Goal: Transaction & Acquisition: Book appointment/travel/reservation

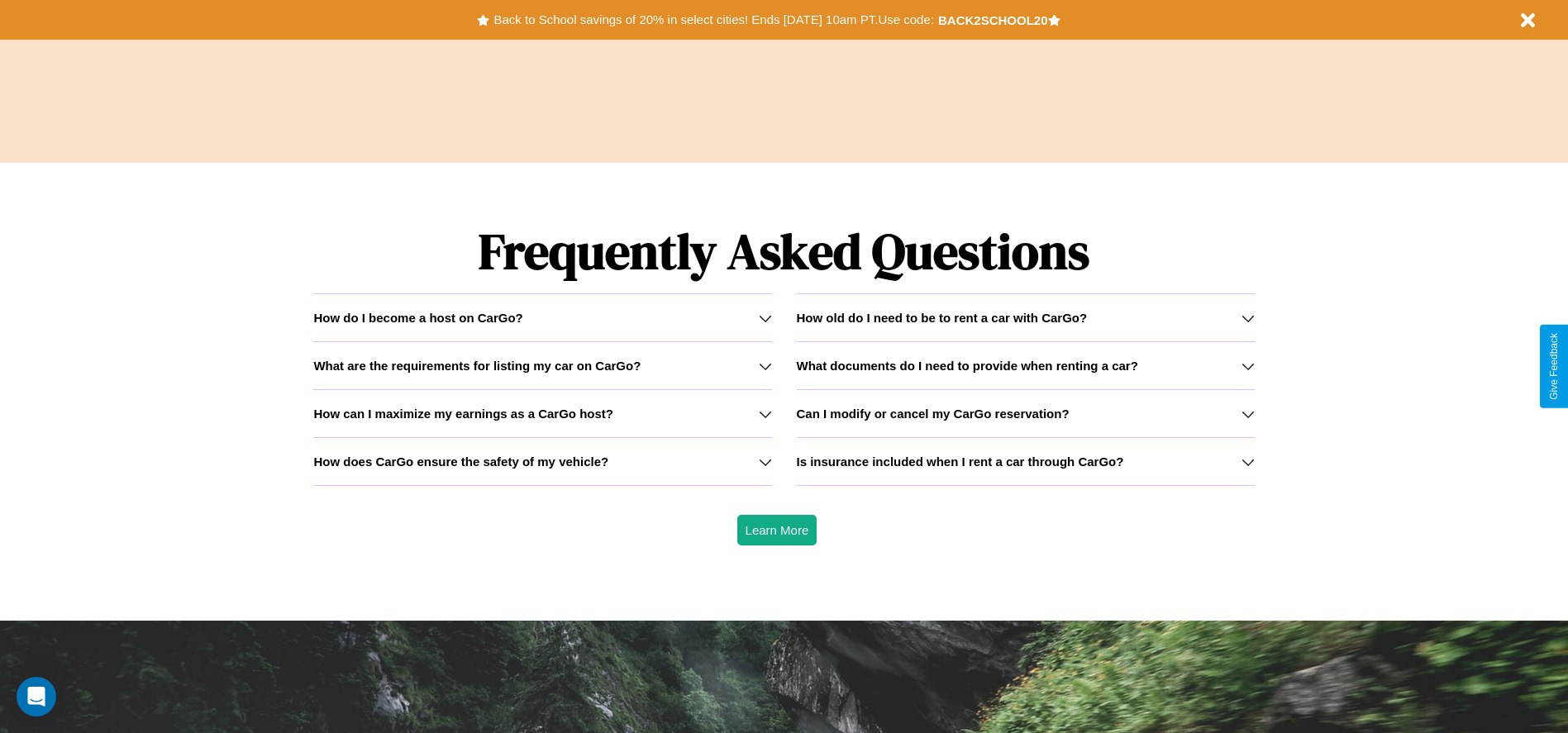
scroll to position [2373, 0]
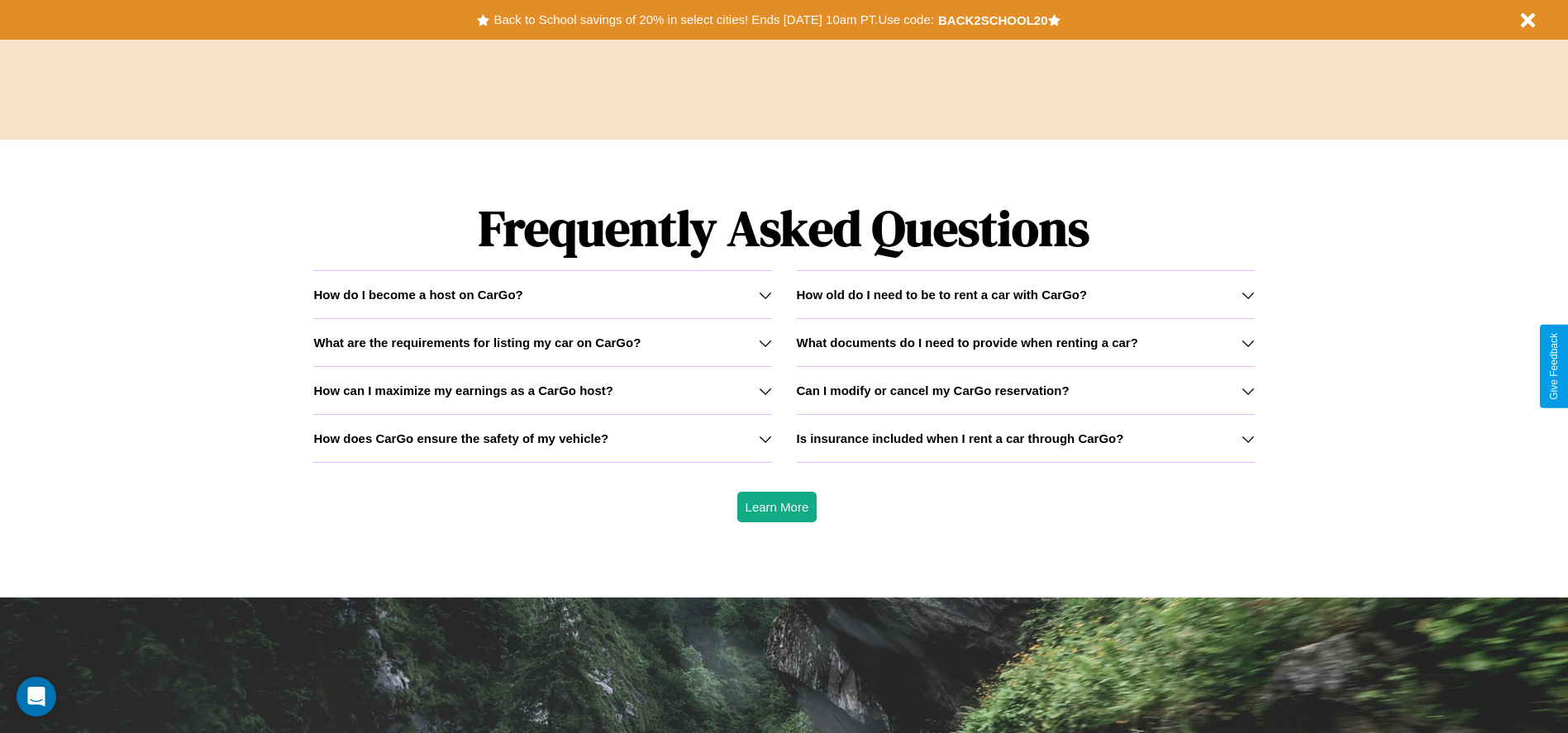
click at [765, 390] on icon at bounding box center [765, 390] width 13 height 13
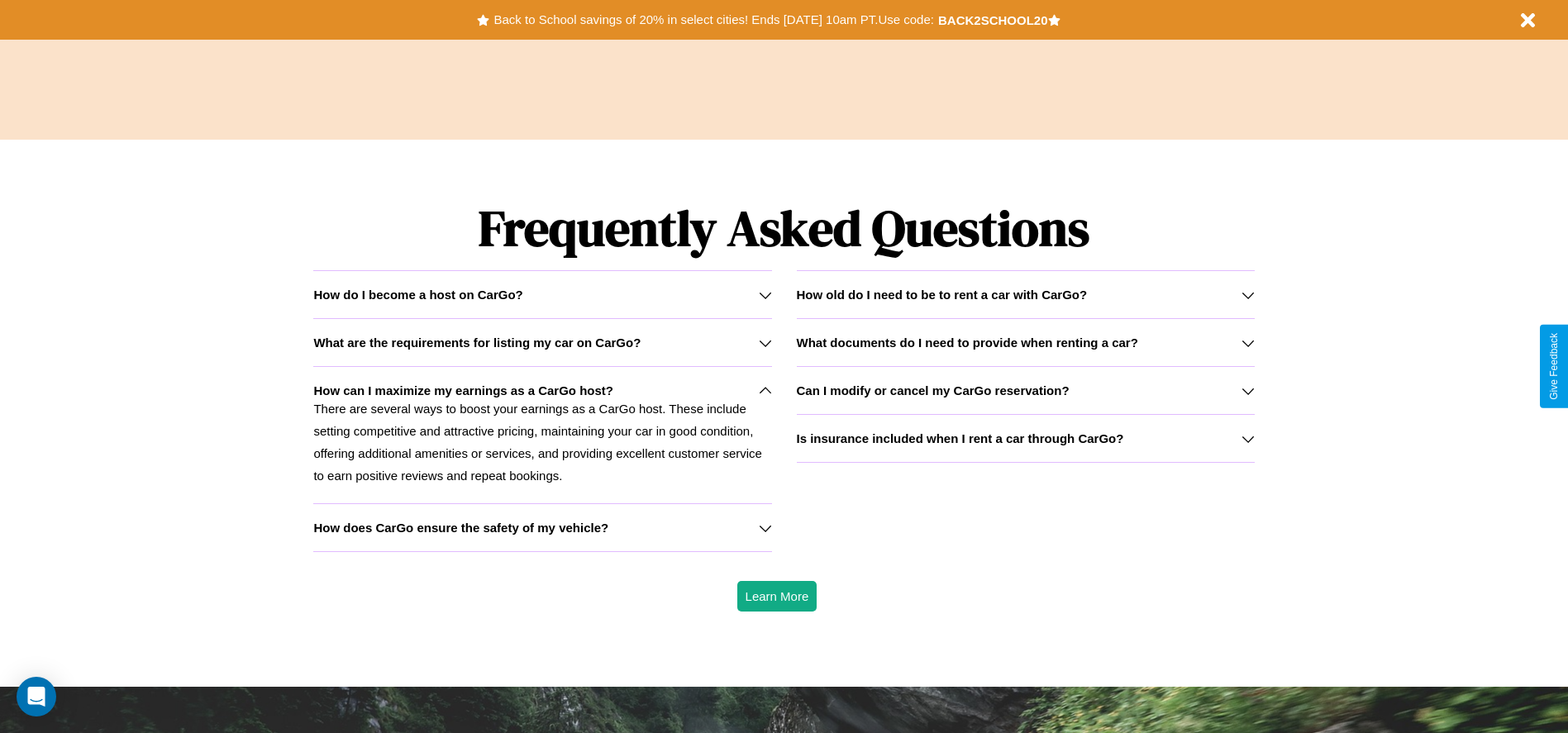
click at [542, 294] on div "How do I become a host on CarGo?" at bounding box center [542, 294] width 458 height 14
click at [765, 342] on icon at bounding box center [765, 343] width 13 height 13
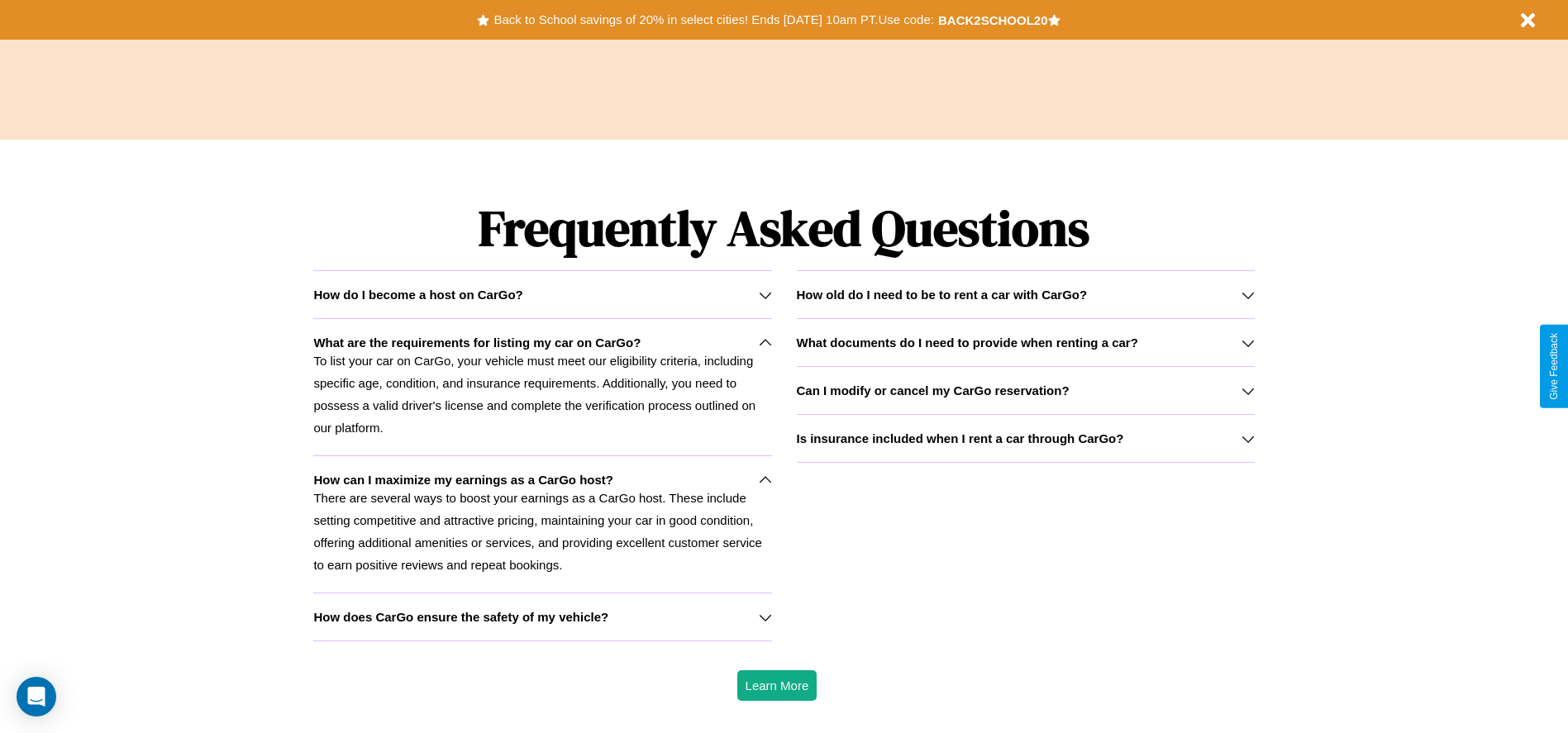
click at [542, 524] on p "There are several ways to boost your earnings as a CarGo host. These include se…" at bounding box center [542, 531] width 458 height 89
click at [765, 479] on icon at bounding box center [765, 480] width 13 height 13
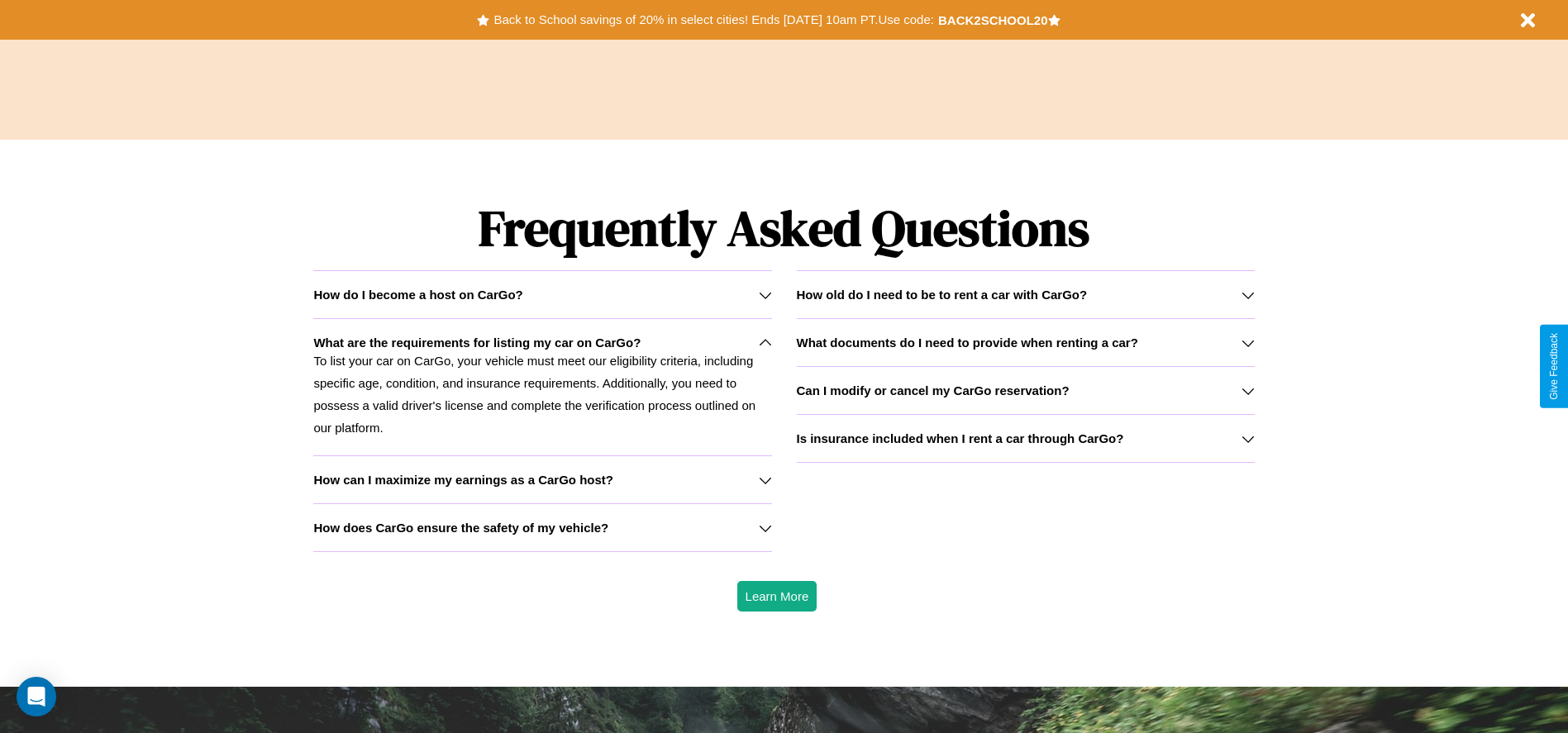
click at [1247, 390] on icon at bounding box center [1247, 390] width 13 height 13
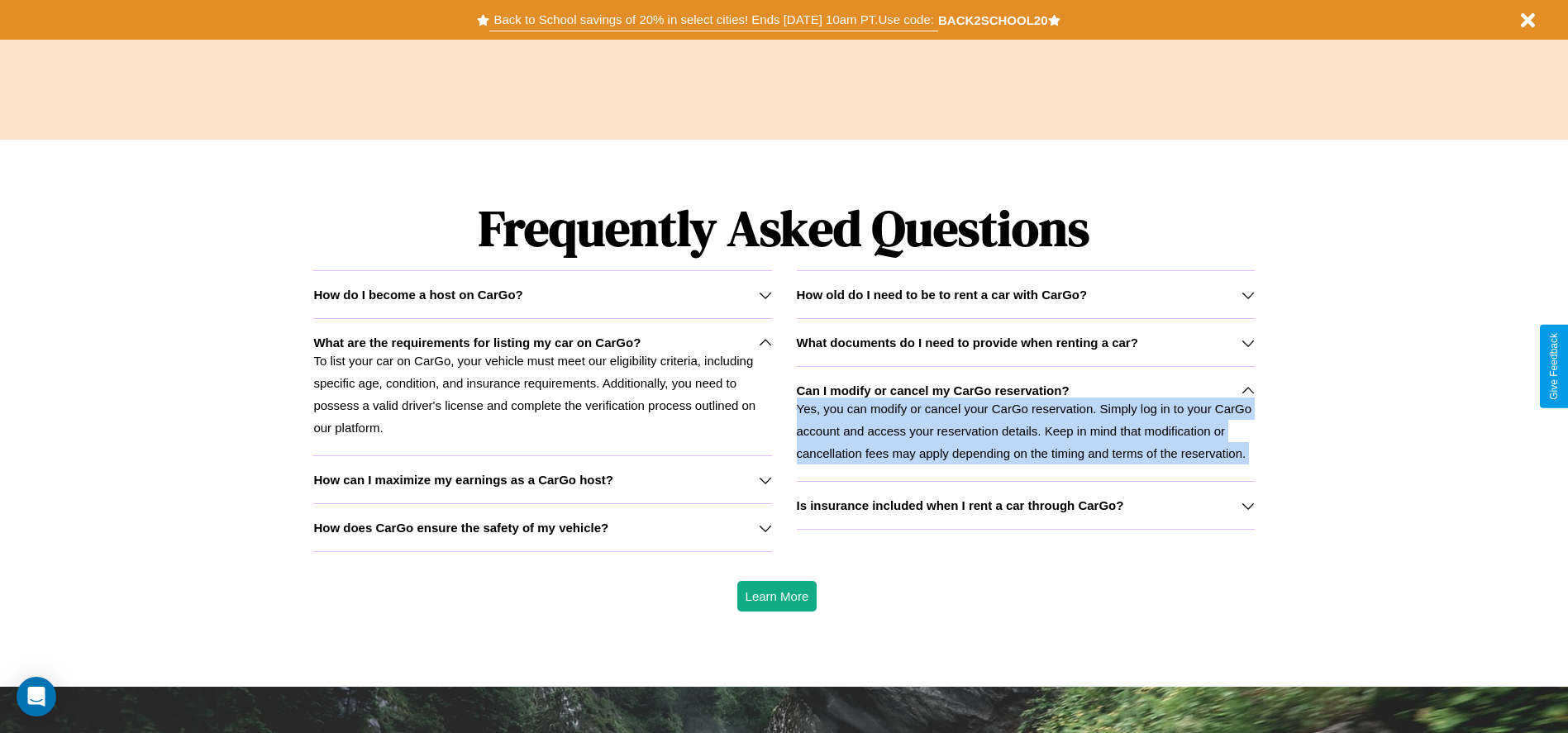
click at [713, 20] on button "Back to School savings of 20% in select cities! Ends [DATE] 10am PT. Use code:" at bounding box center [713, 20] width 448 height 23
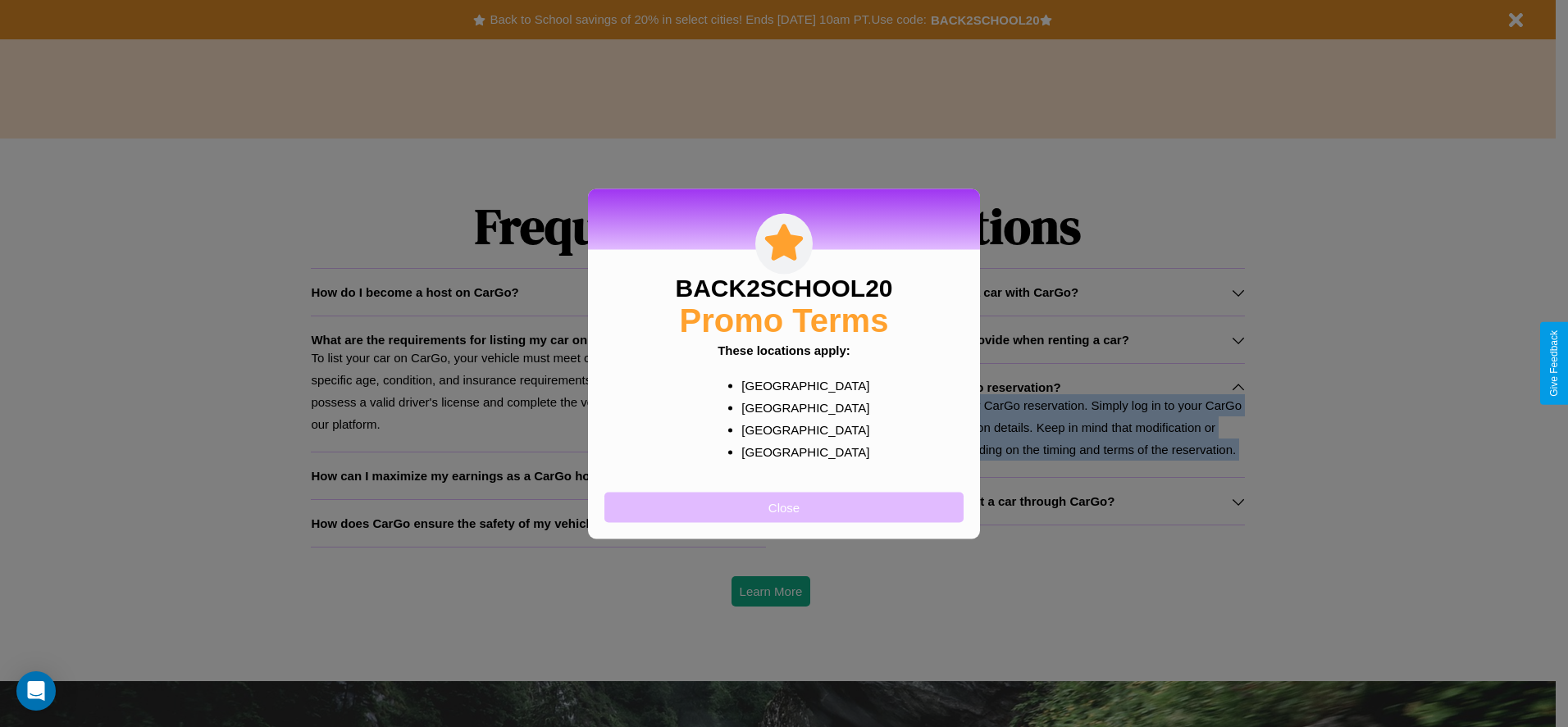
click at [784, 507] on button "Close" at bounding box center [784, 507] width 359 height 30
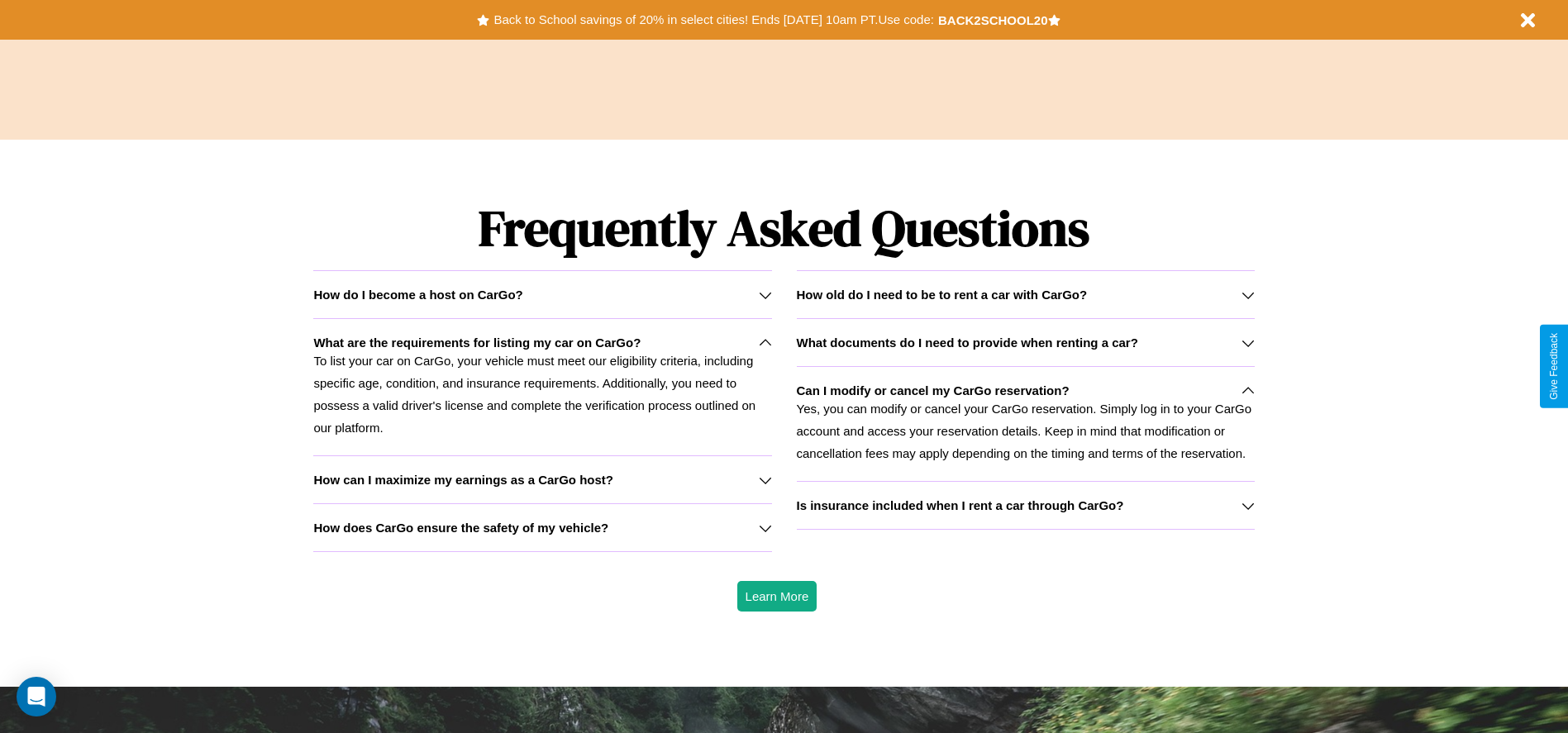
scroll to position [2000, 0]
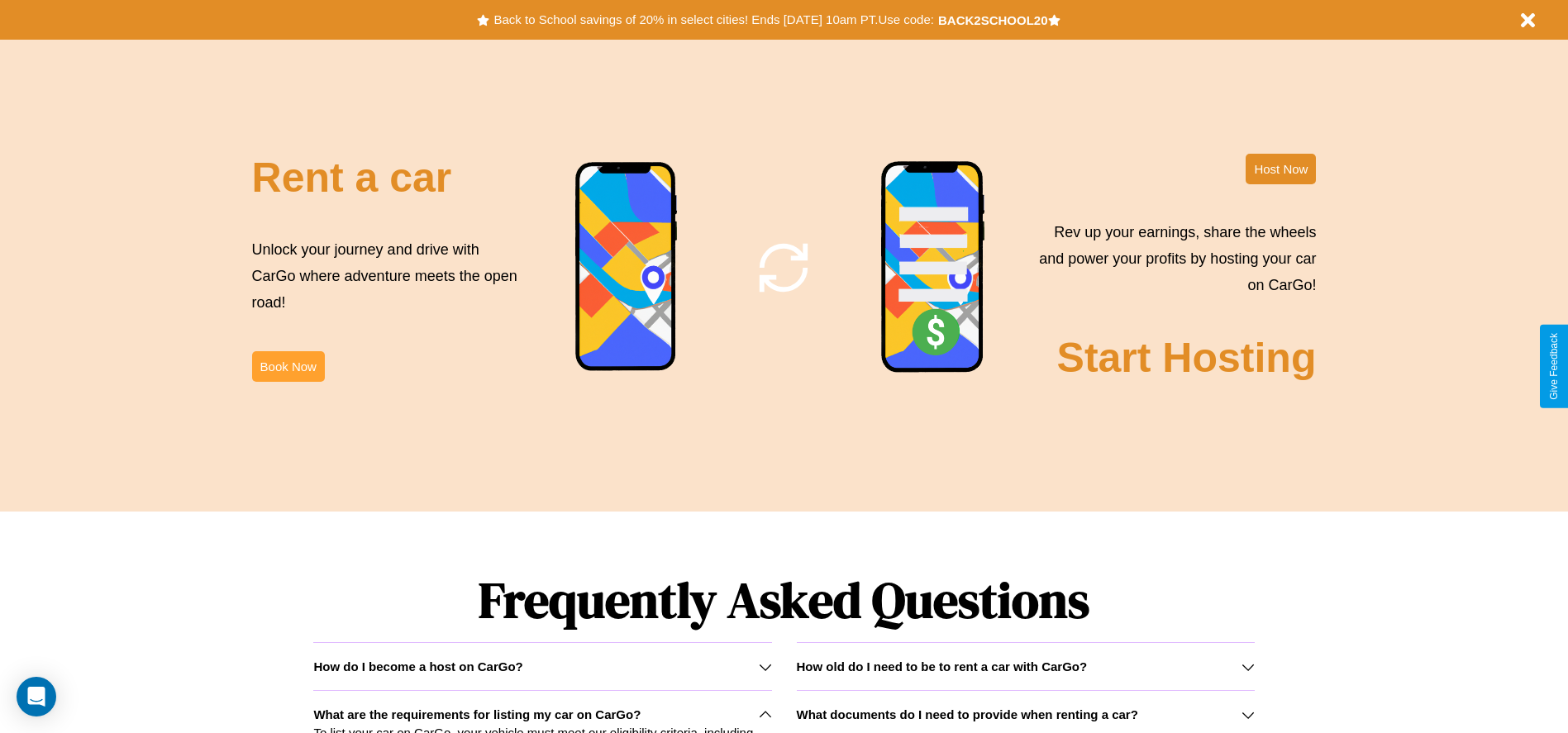
click at [287, 366] on button "Book Now" at bounding box center [288, 366] width 72 height 30
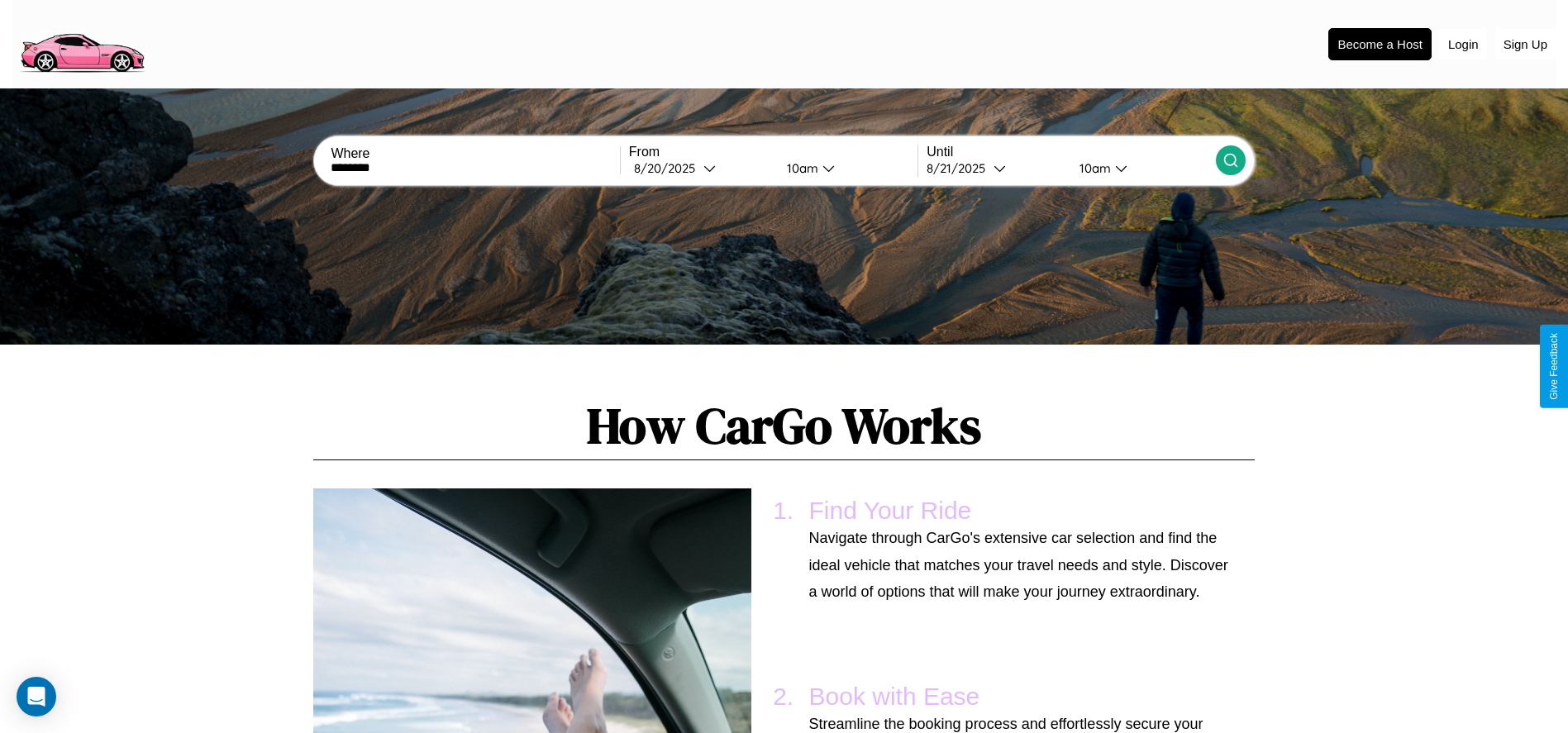
scroll to position [1216, 0]
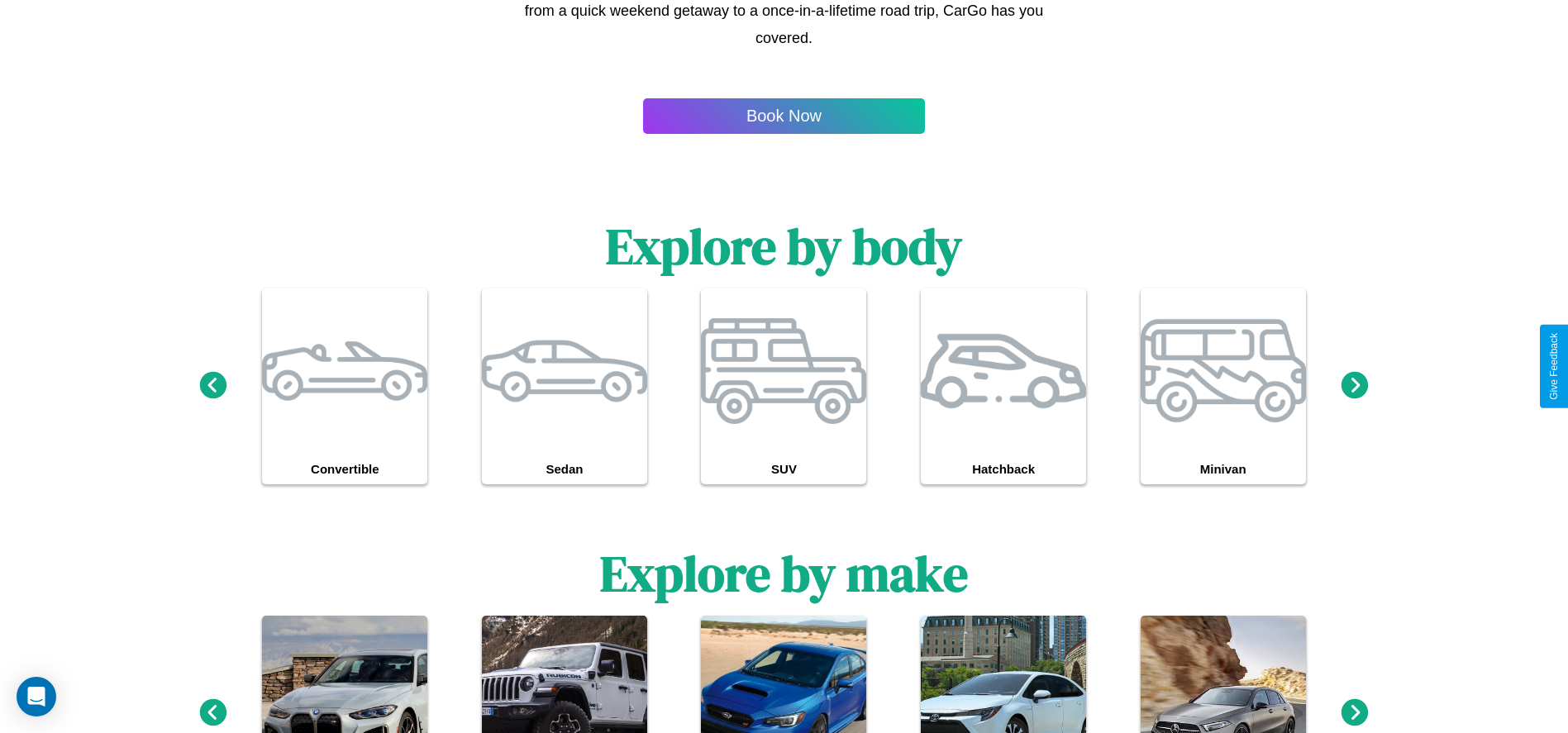
click at [212, 713] on icon at bounding box center [213, 712] width 28 height 28
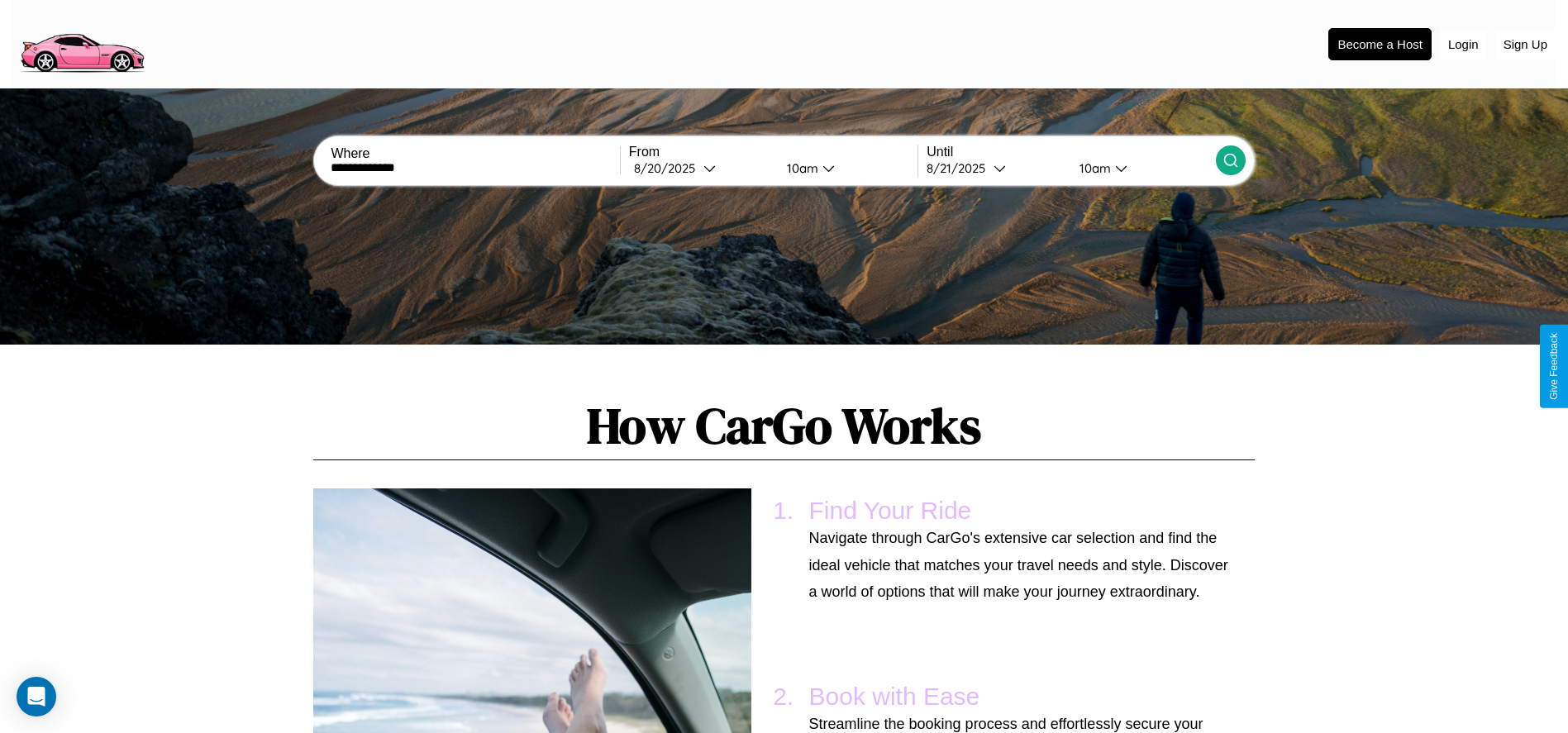
scroll to position [1294, 0]
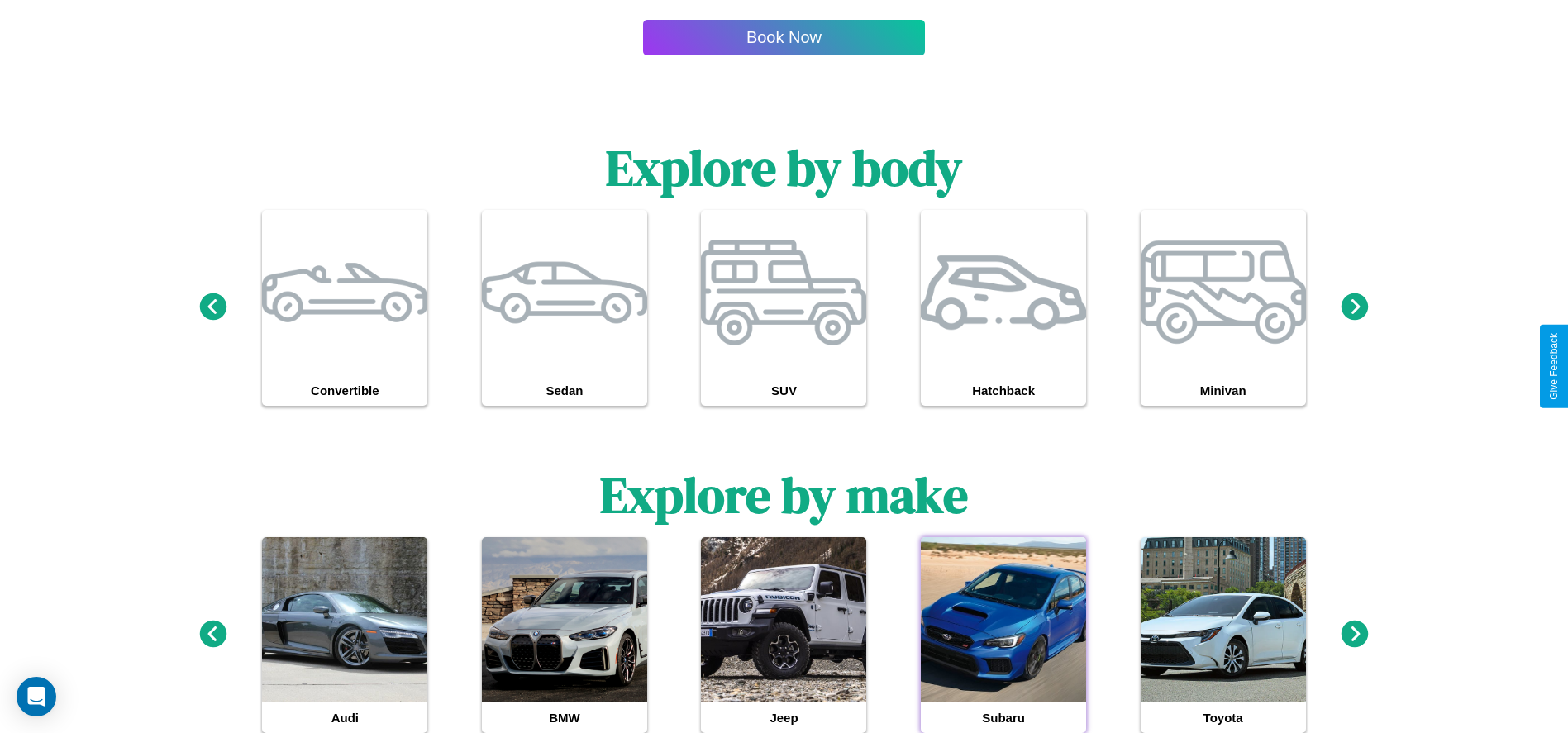
type input "**********"
click at [1004, 635] on div at bounding box center [1004, 621] width 166 height 166
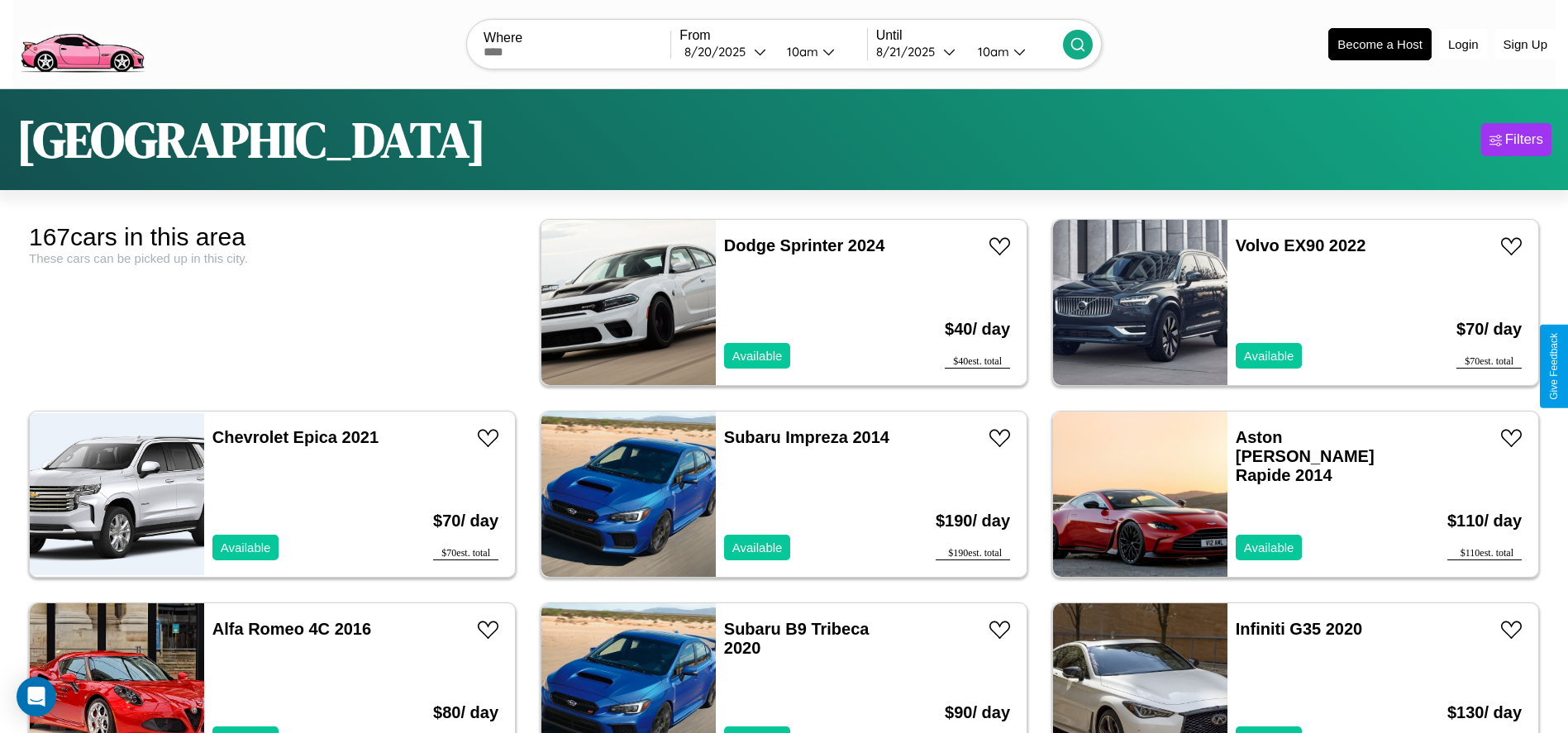
click at [1077, 44] on icon at bounding box center [1077, 44] width 16 height 16
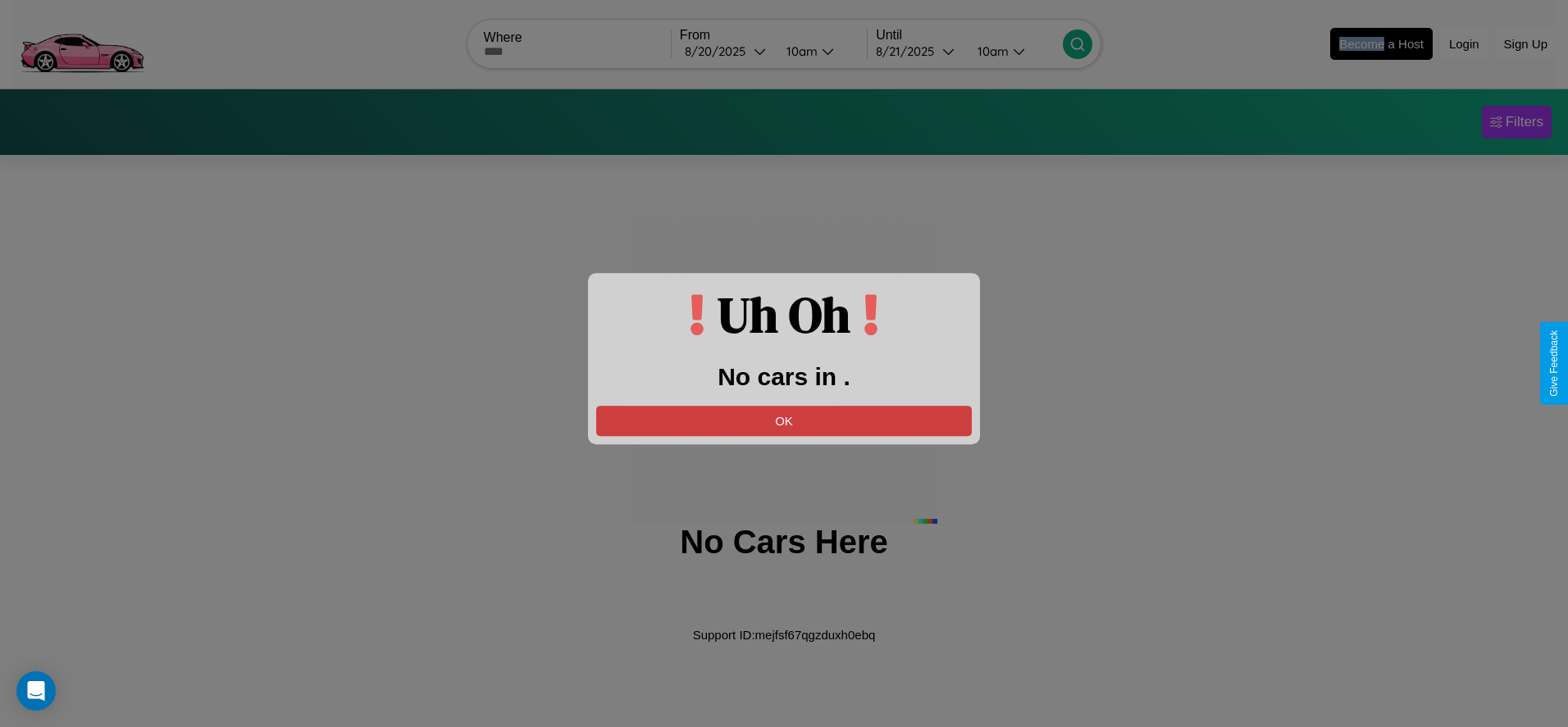
click at [784, 420] on button "OK" at bounding box center [784, 420] width 376 height 30
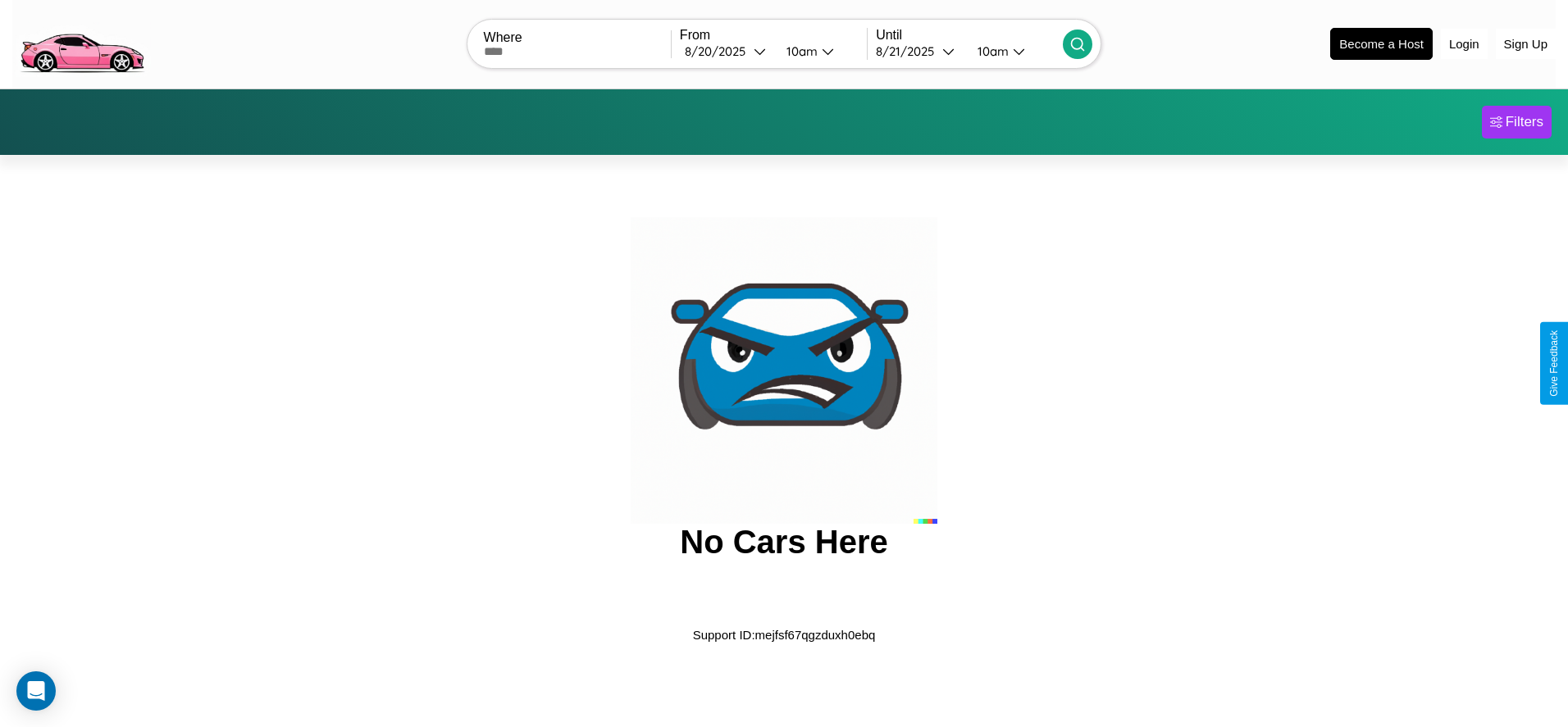
click at [576, 51] on input "text" at bounding box center [577, 51] width 187 height 13
type input "******"
click at [726, 51] on div "[DATE]" at bounding box center [719, 51] width 69 height 15
select select "*"
select select "****"
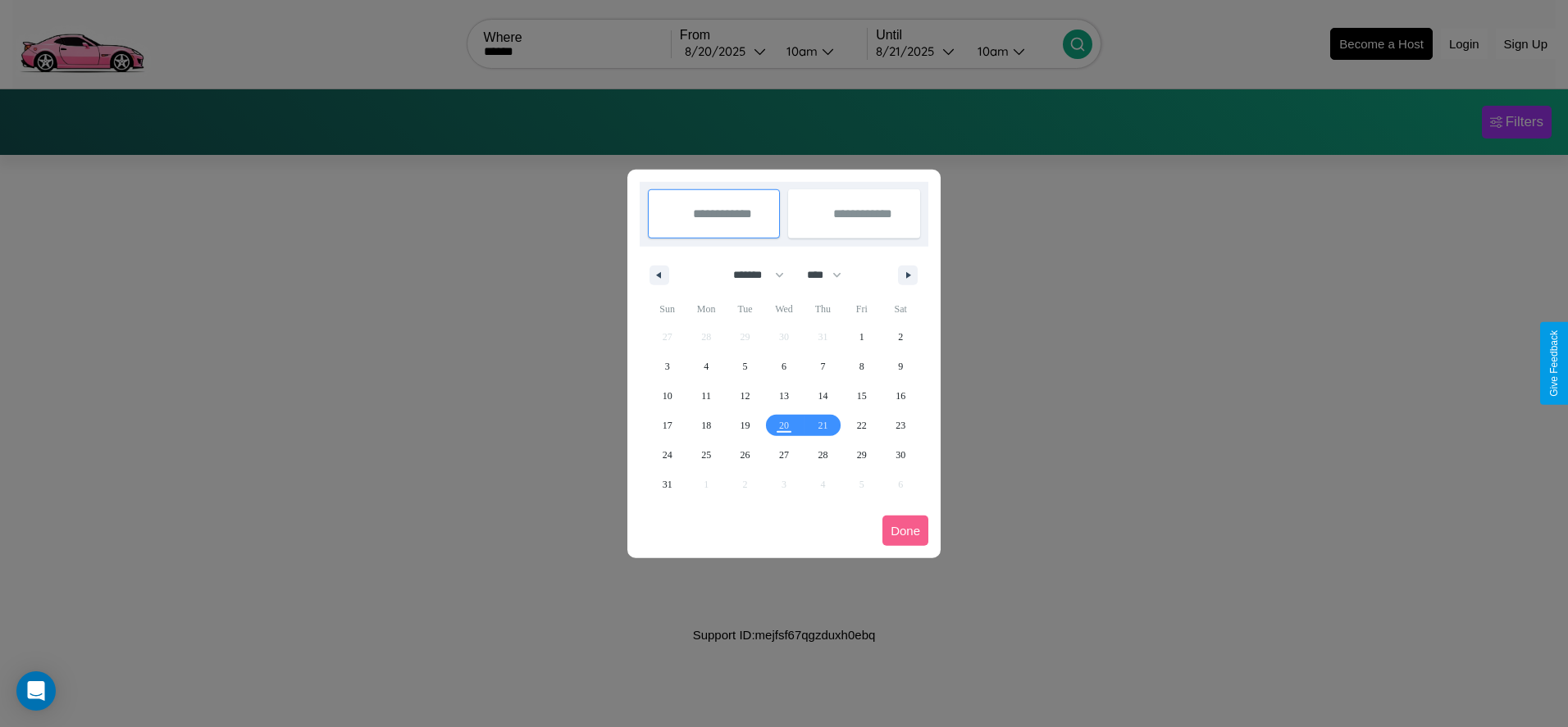
drag, startPoint x: 751, startPoint y: 275, endPoint x: 784, endPoint y: 329, distance: 63.3
click at [751, 275] on select "******* ******** ***** ***** *** **** **** ****** ********* ******* ******** **…" at bounding box center [755, 276] width 69 height 27
